Goal: Information Seeking & Learning: Learn about a topic

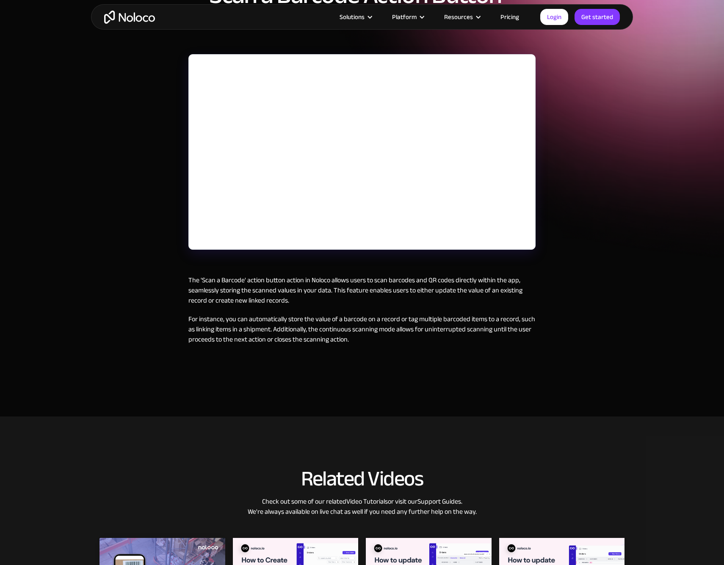
scroll to position [105, 0]
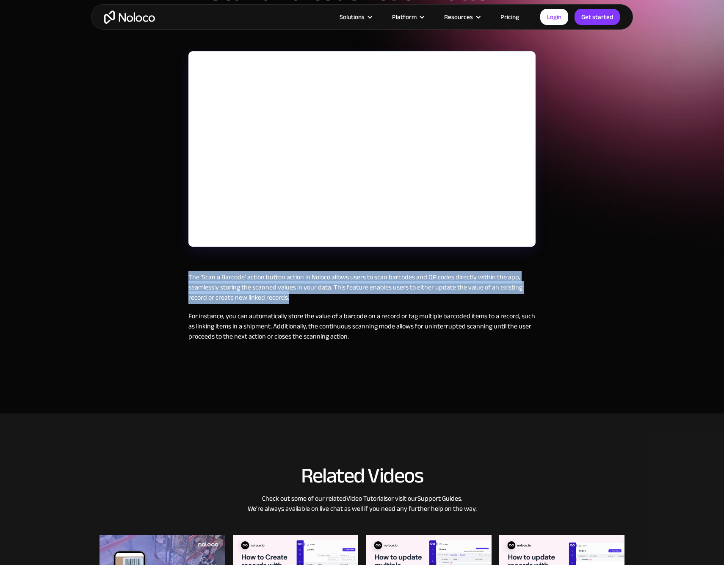
drag, startPoint x: 182, startPoint y: 273, endPoint x: 263, endPoint y: 306, distance: 87.6
click at [301, 299] on div "September 25, 2024 Scan a Barcode Action Button - NoCode Barcode Scanner The 'S…" at bounding box center [362, 175] width 364 height 442
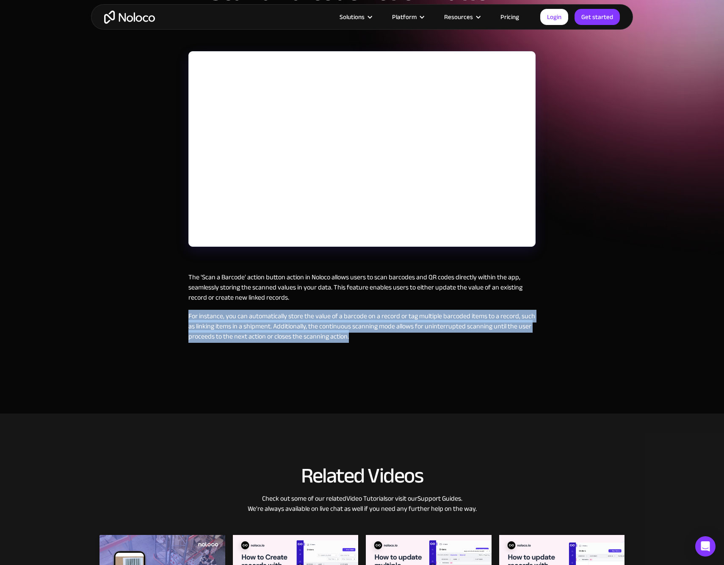
drag, startPoint x: 183, startPoint y: 319, endPoint x: 360, endPoint y: 338, distance: 177.9
click at [360, 340] on div "September 25, 2024 Scan a Barcode Action Button - NoCode Barcode Scanner The 'S…" at bounding box center [362, 175] width 364 height 442
click at [360, 337] on p "For instance, you can automatically store the value of a barcode on a record or…" at bounding box center [361, 326] width 347 height 30
drag, startPoint x: 366, startPoint y: 337, endPoint x: 170, endPoint y: 312, distance: 197.7
click at [170, 312] on div "September 25, 2024 Scan a Barcode Action Button - NoCode Barcode Scanner The 'S…" at bounding box center [362, 154] width 724 height 519
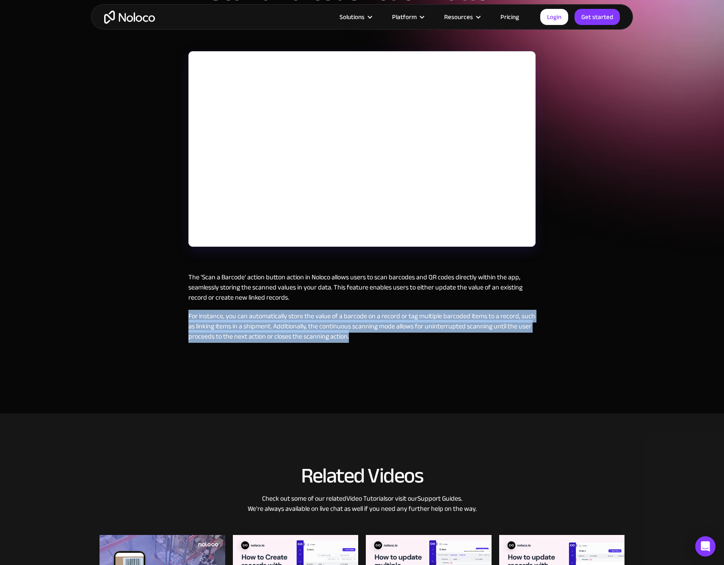
click at [170, 312] on div "September 25, 2024 Scan a Barcode Action Button - NoCode Barcode Scanner The 'S…" at bounding box center [362, 154] width 724 height 519
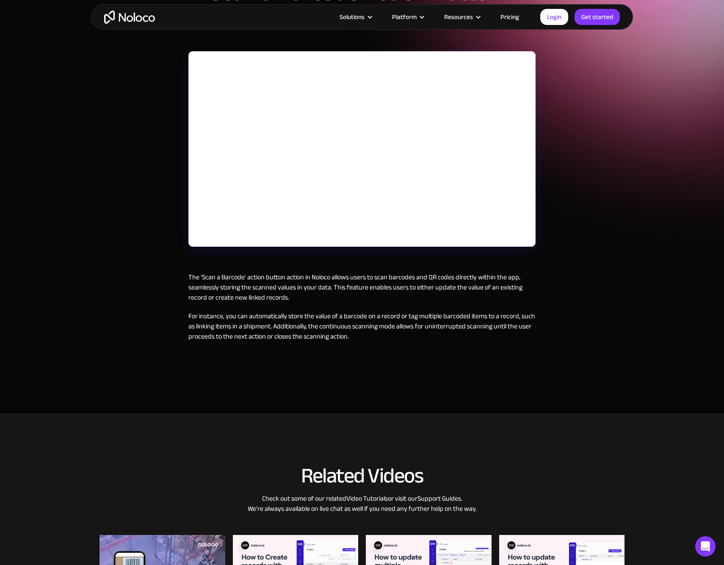
click at [588, 102] on div "September 25, 2024 Scan a Barcode Action Button - NoCode Barcode Scanner The 'S…" at bounding box center [362, 154] width 724 height 519
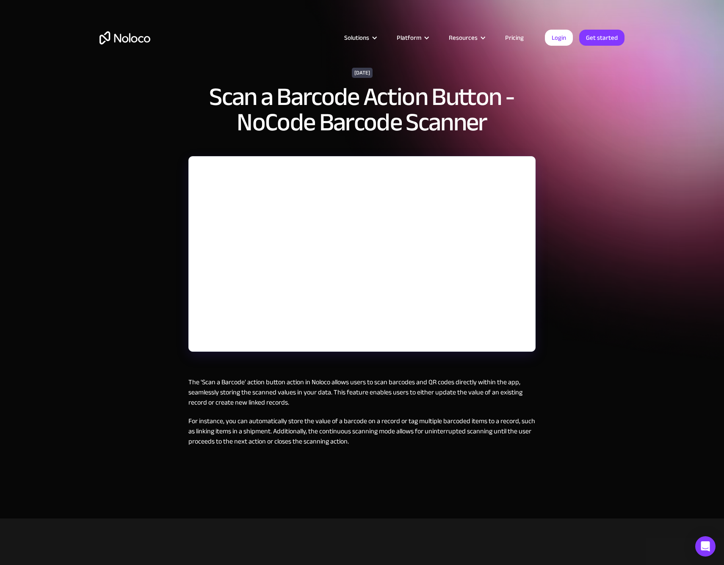
scroll to position [0, 0]
click at [93, 120] on div "September 25, 2024 Scan a Barcode Action Button - NoCode Barcode Scanner The 'S…" at bounding box center [362, 259] width 724 height 519
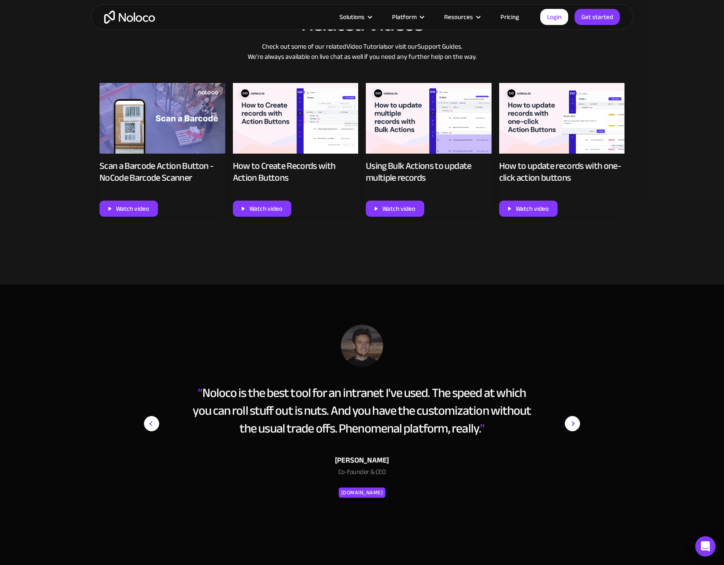
scroll to position [524, 0]
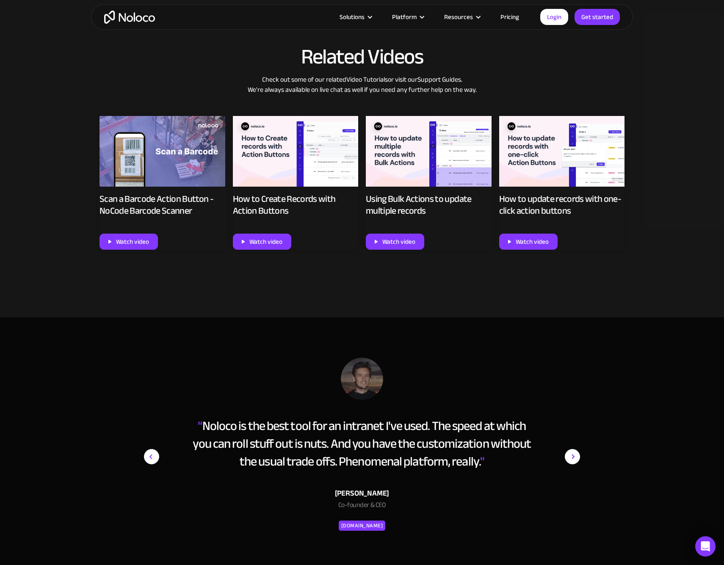
click at [89, 131] on div "Related Videos Check out some of our related Video Tutorials or visit our Suppo…" at bounding box center [362, 155] width 724 height 323
click at [200, 231] on div "Watch video" at bounding box center [162, 235] width 126 height 29
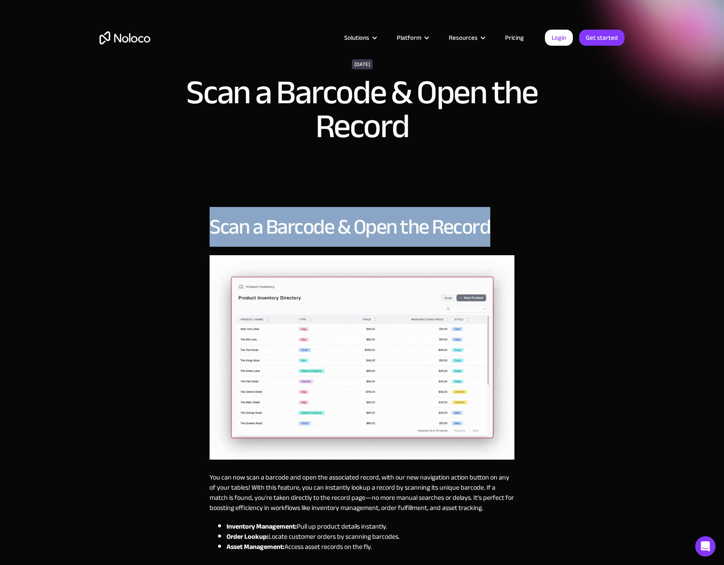
drag, startPoint x: 215, startPoint y: 223, endPoint x: 541, endPoint y: 229, distance: 326.4
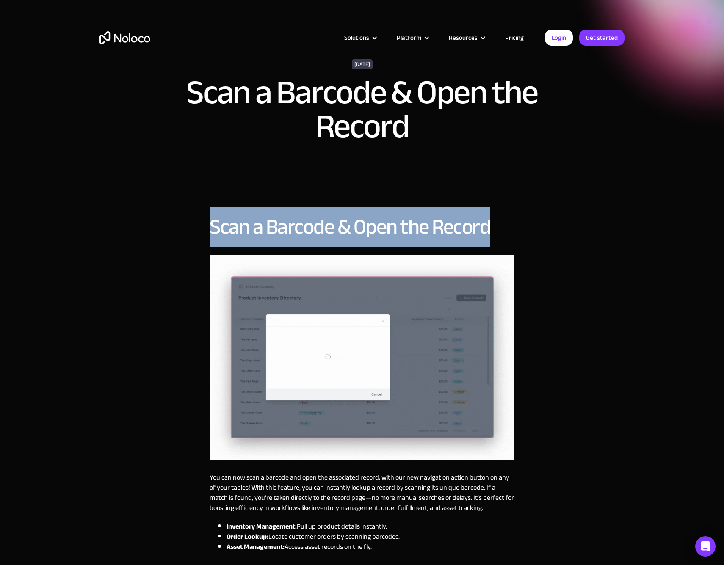
click at [541, 229] on div "Solutions Use Cases Business Types Project Management Keep track of customers, …" at bounding box center [362, 476] width 724 height 952
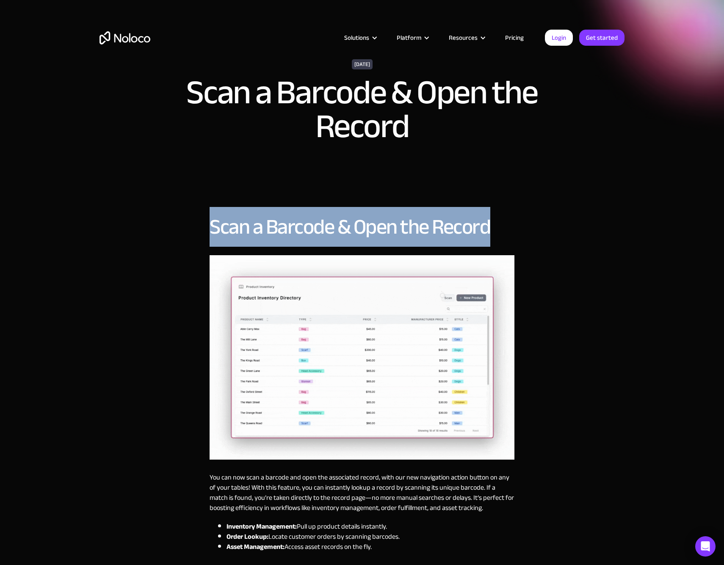
click at [541, 229] on div "Solutions Use Cases Business Types Project Management Keep track of customers, …" at bounding box center [362, 476] width 724 height 952
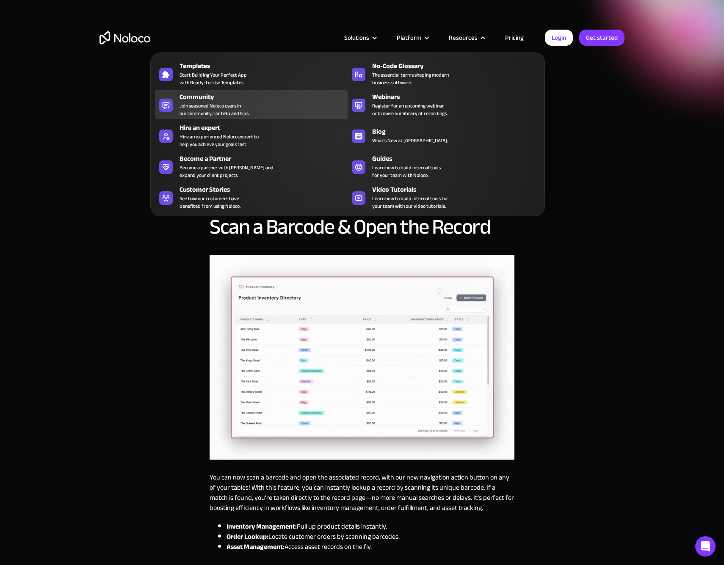
click at [237, 109] on span "Join seasoned Noloco users in our community, for help and tips." at bounding box center [214, 109] width 70 height 15
